Goal: Transaction & Acquisition: Purchase product/service

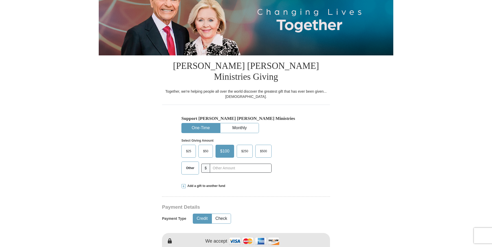
scroll to position [78, 0]
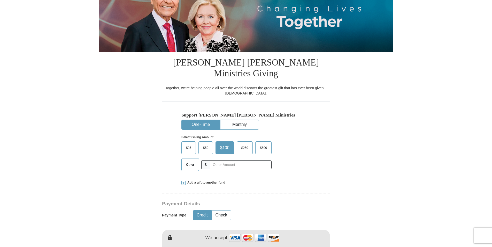
click at [186, 144] on span "$25" at bounding box center [189, 148] width 10 height 8
click at [0, 0] on input "$25" at bounding box center [0, 0] width 0 height 0
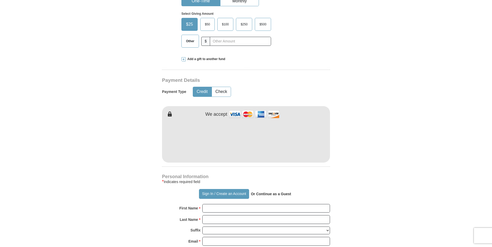
scroll to position [207, 0]
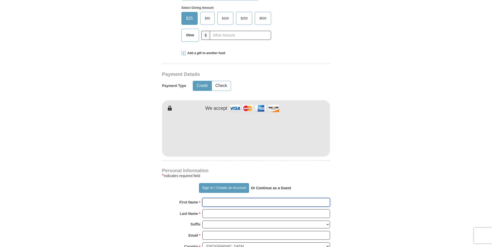
click at [238, 198] on input "First Name *" at bounding box center [266, 202] width 128 height 9
type input "Brenda"
type input "Williams"
type input "brendawilliams1205@gmail.com"
type input "6500 Snowden Drive"
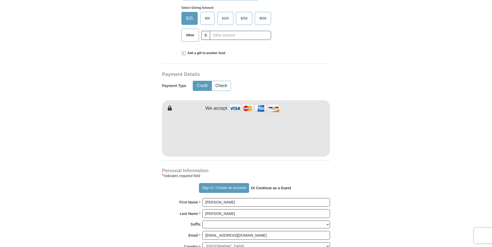
type input "ATLANTA"
select select "GA"
type input "30349"
type input "770-572-9761"
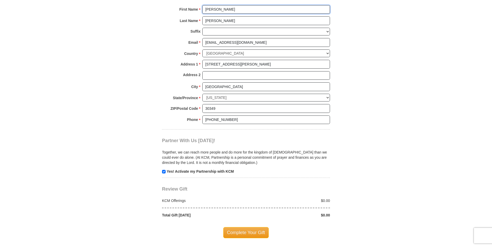
scroll to position [414, 0]
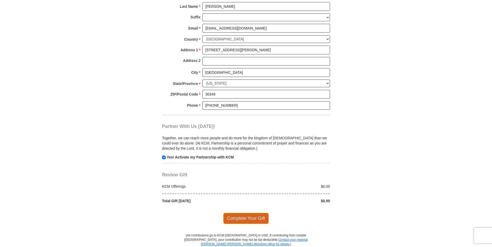
click at [245, 213] on span "Complete Your Gift" at bounding box center [246, 218] width 46 height 11
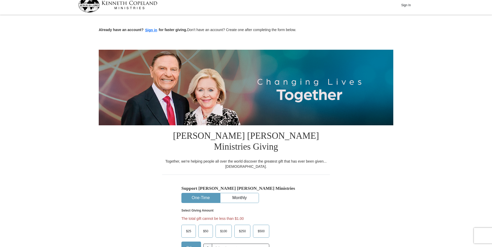
scroll to position [0, 0]
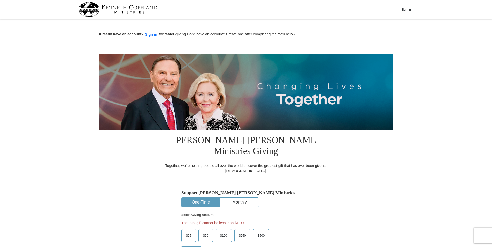
click at [202, 197] on button "One-Time" at bounding box center [201, 202] width 38 height 10
click at [153, 33] on button "Sign in" at bounding box center [151, 35] width 15 height 6
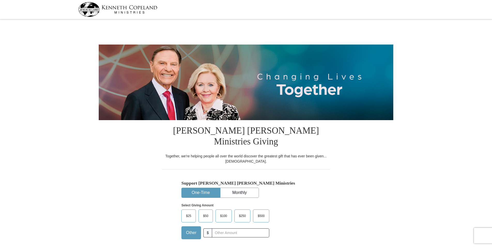
select select "GA"
click at [208, 188] on button "One-Time" at bounding box center [201, 193] width 38 height 10
click at [207, 188] on button "One-Time" at bounding box center [201, 193] width 38 height 10
click at [191, 212] on span "$25" at bounding box center [189, 216] width 10 height 8
click at [0, 0] on input "$25" at bounding box center [0, 0] width 0 height 0
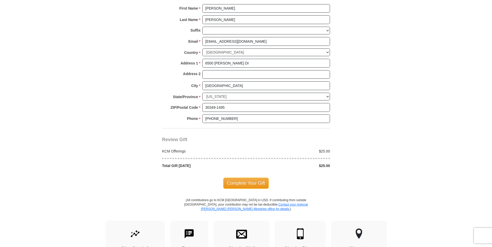
scroll to position [388, 0]
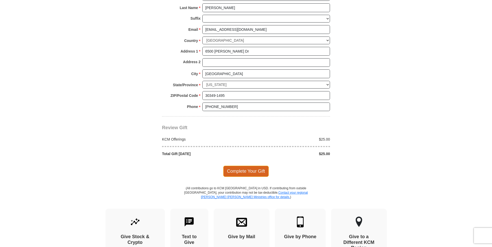
click at [249, 166] on span "Complete Your Gift" at bounding box center [246, 171] width 46 height 11
